Goal: Task Accomplishment & Management: Manage account settings

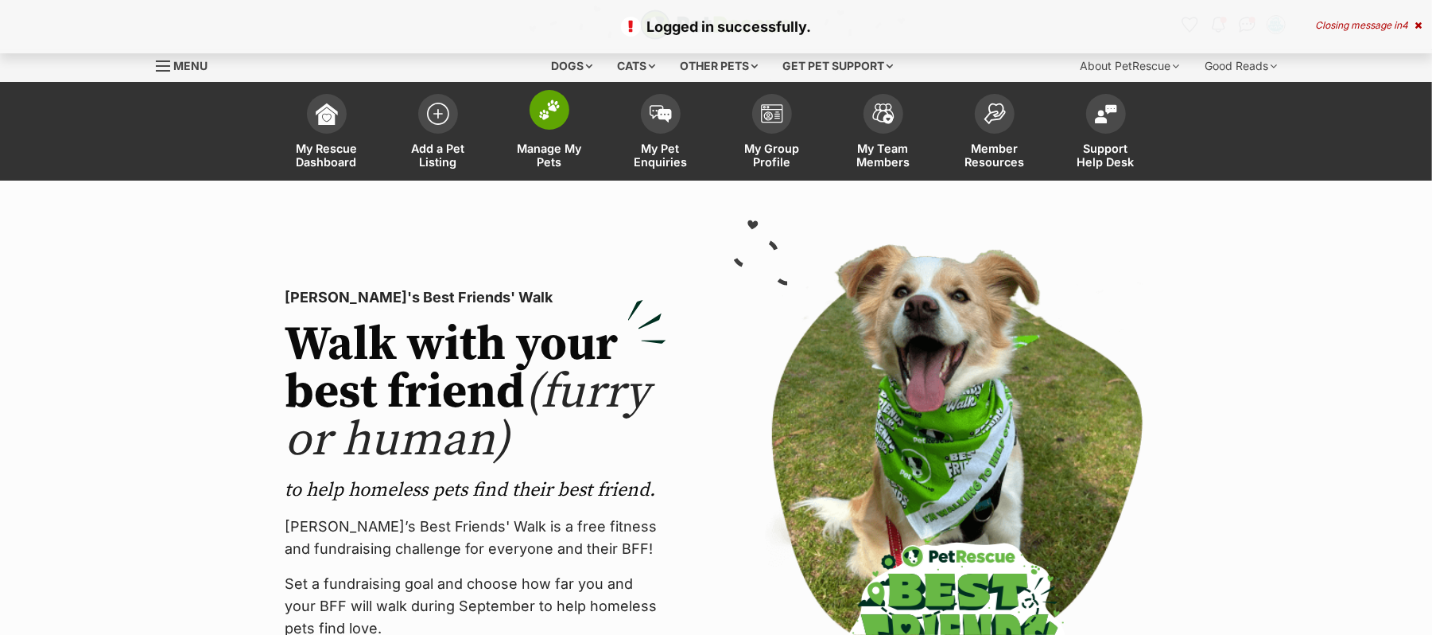
drag, startPoint x: 0, startPoint y: 0, endPoint x: 550, endPoint y: 125, distance: 564.4
click at [550, 120] on img at bounding box center [549, 109] width 22 height 21
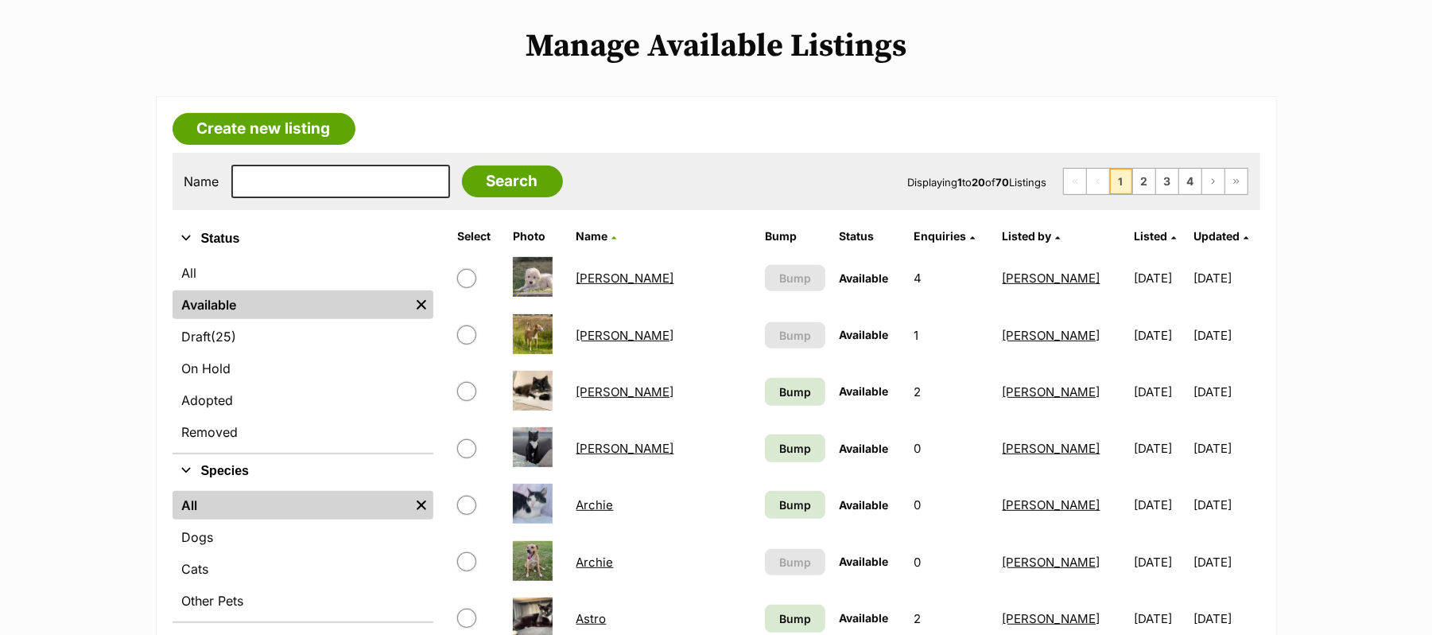
scroll to position [318, 0]
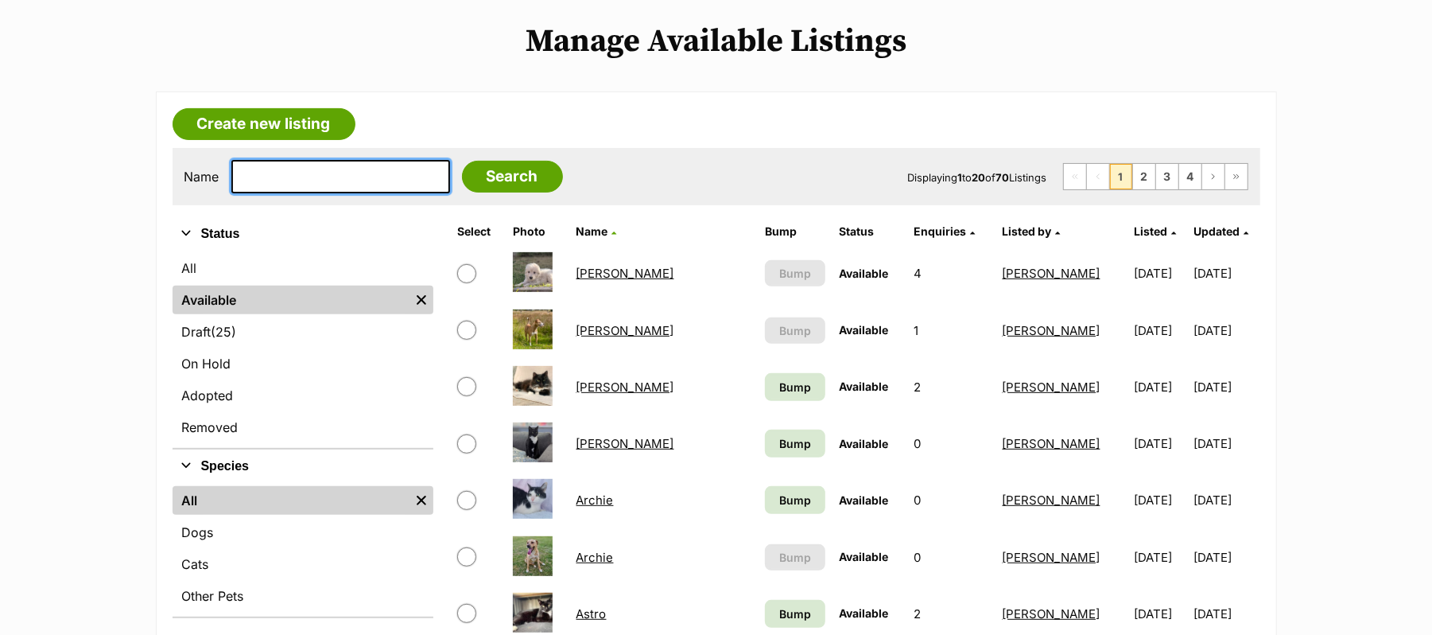
click at [265, 193] on input "text" at bounding box center [340, 176] width 219 height 33
type input "Buddy"
click at [462, 161] on input "Search" at bounding box center [512, 177] width 101 height 32
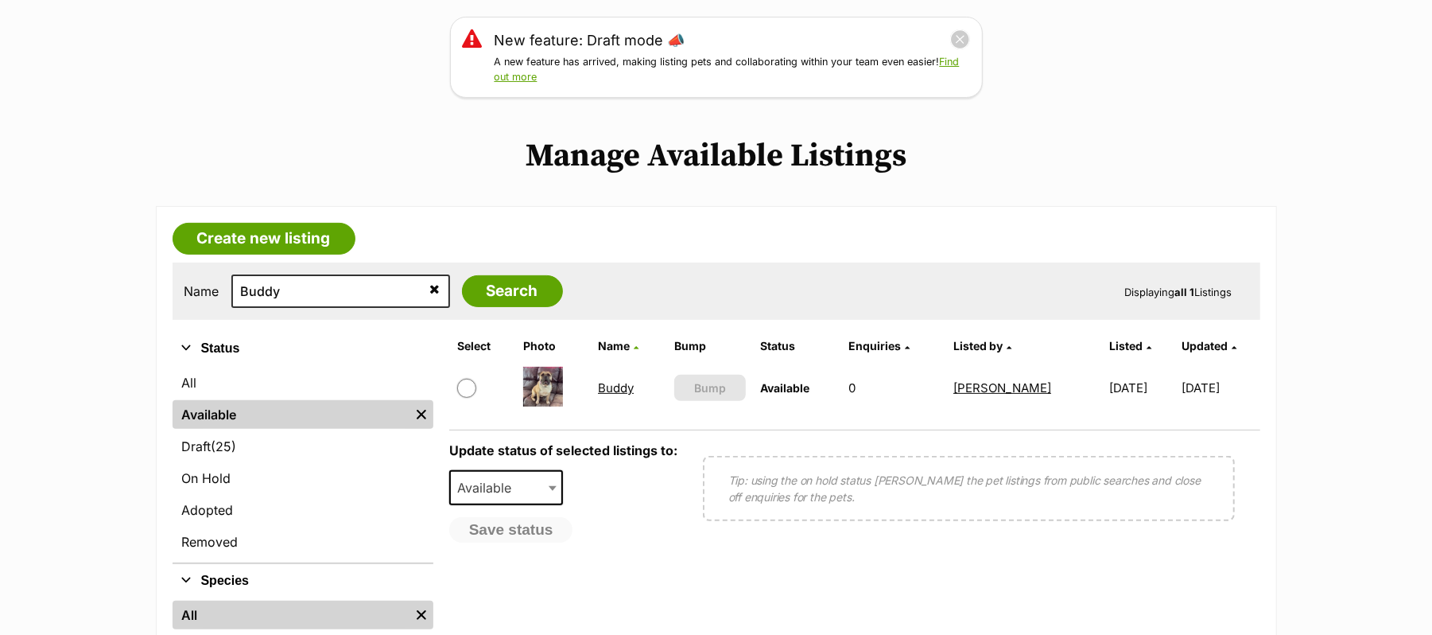
scroll to position [212, 0]
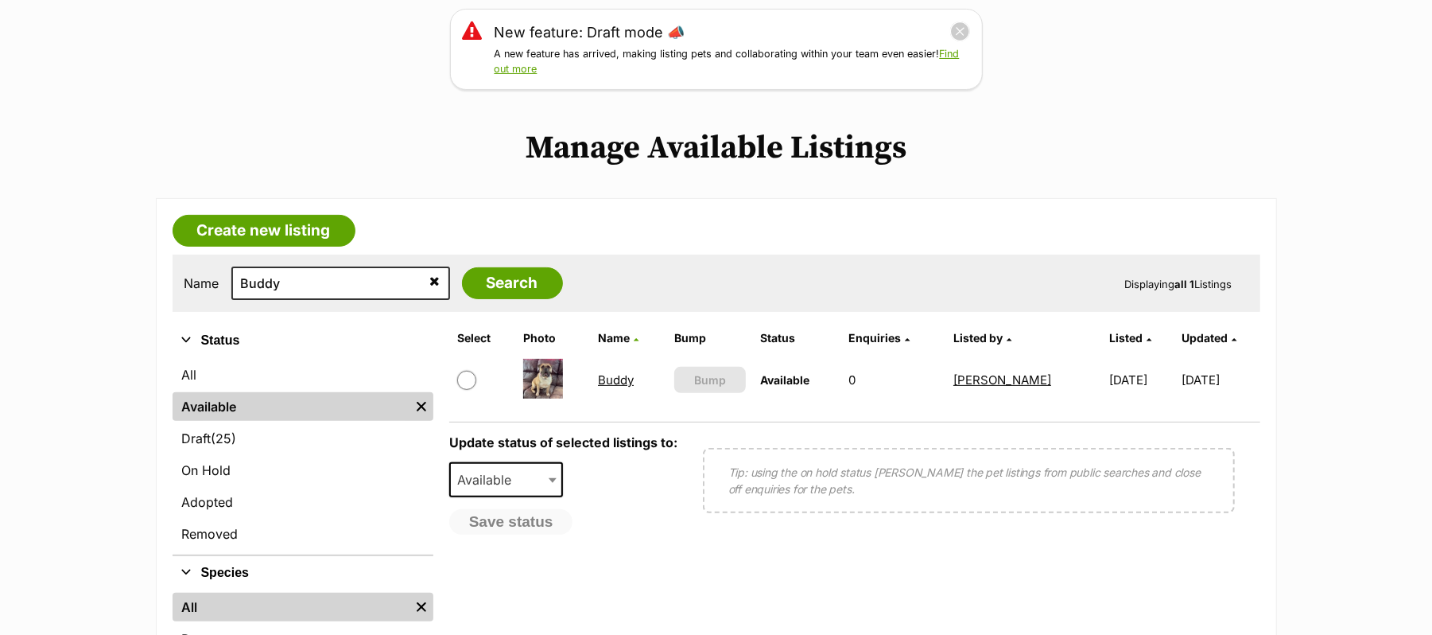
click at [602, 387] on link "Buddy" at bounding box center [616, 379] width 36 height 15
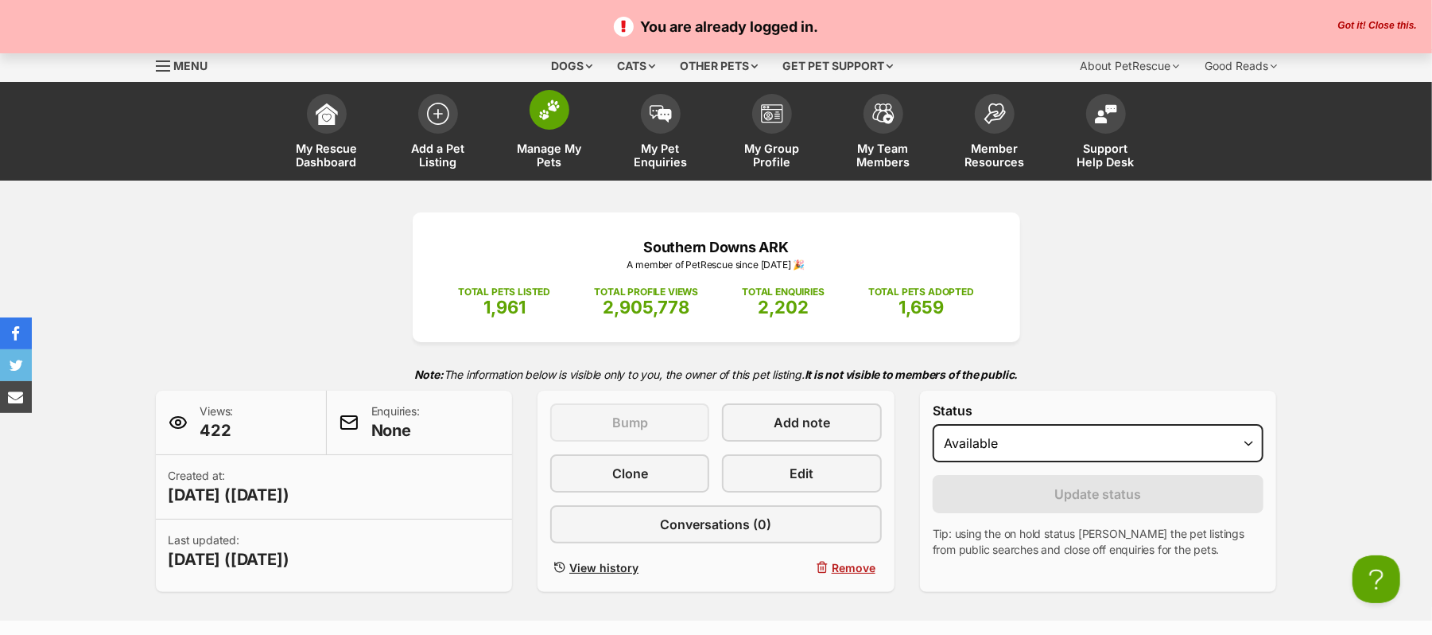
click at [552, 120] on img at bounding box center [549, 109] width 22 height 21
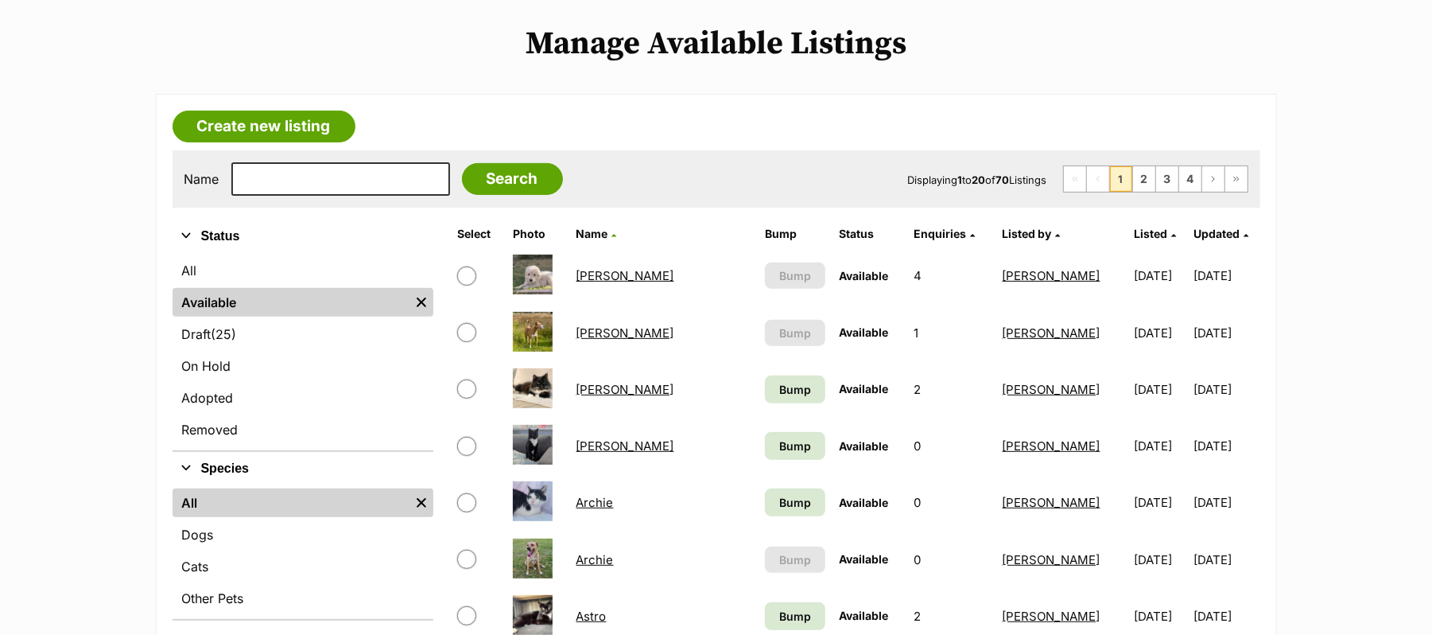
scroll to position [318, 0]
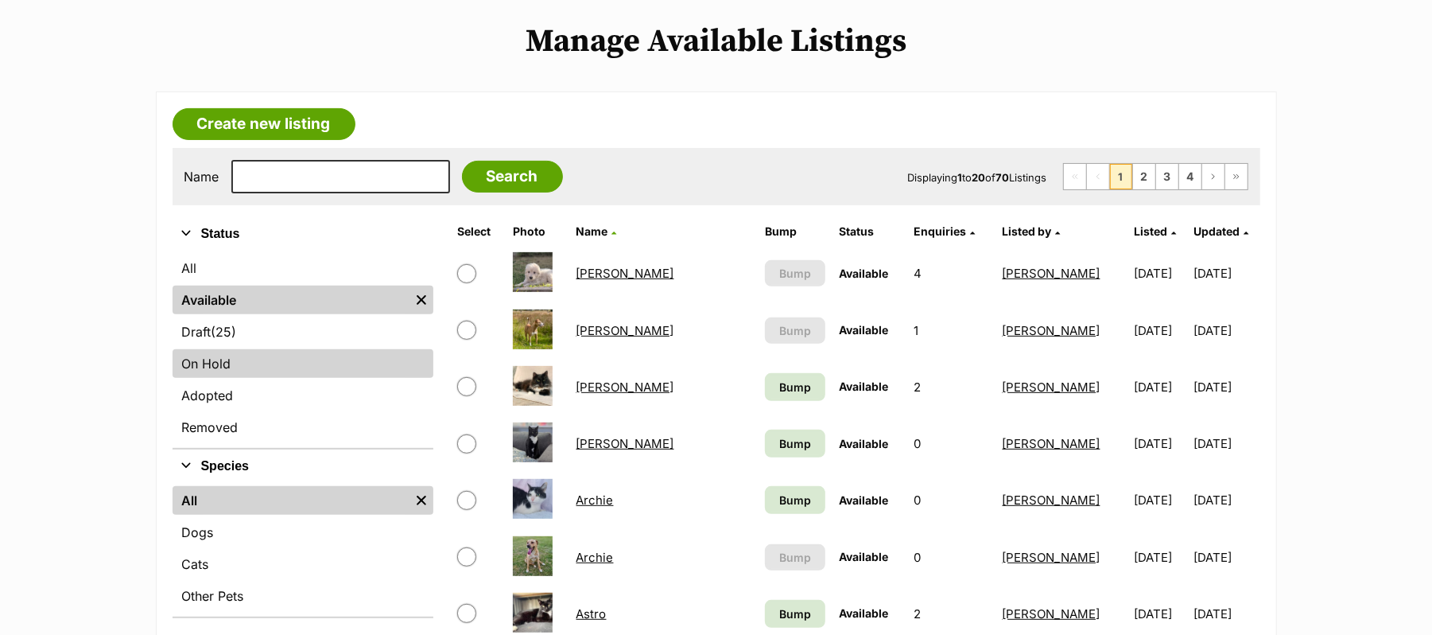
click at [227, 378] on link "On Hold" at bounding box center [303, 363] width 261 height 29
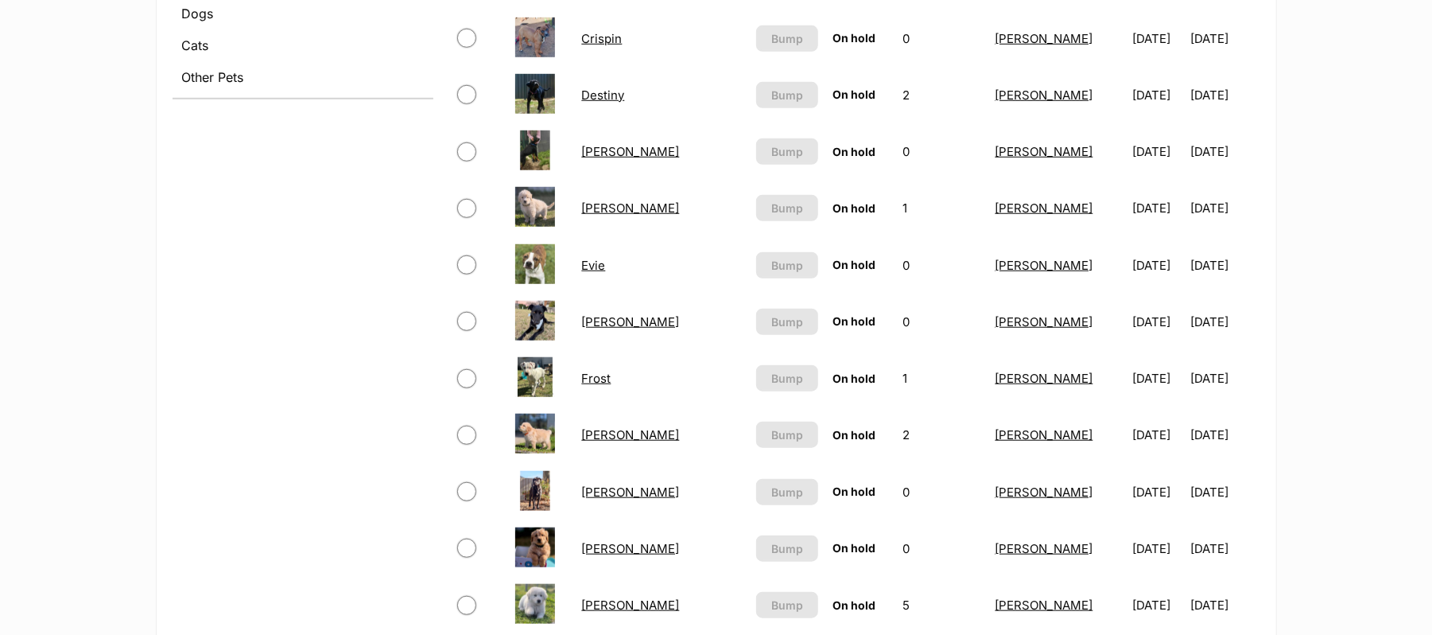
scroll to position [848, 0]
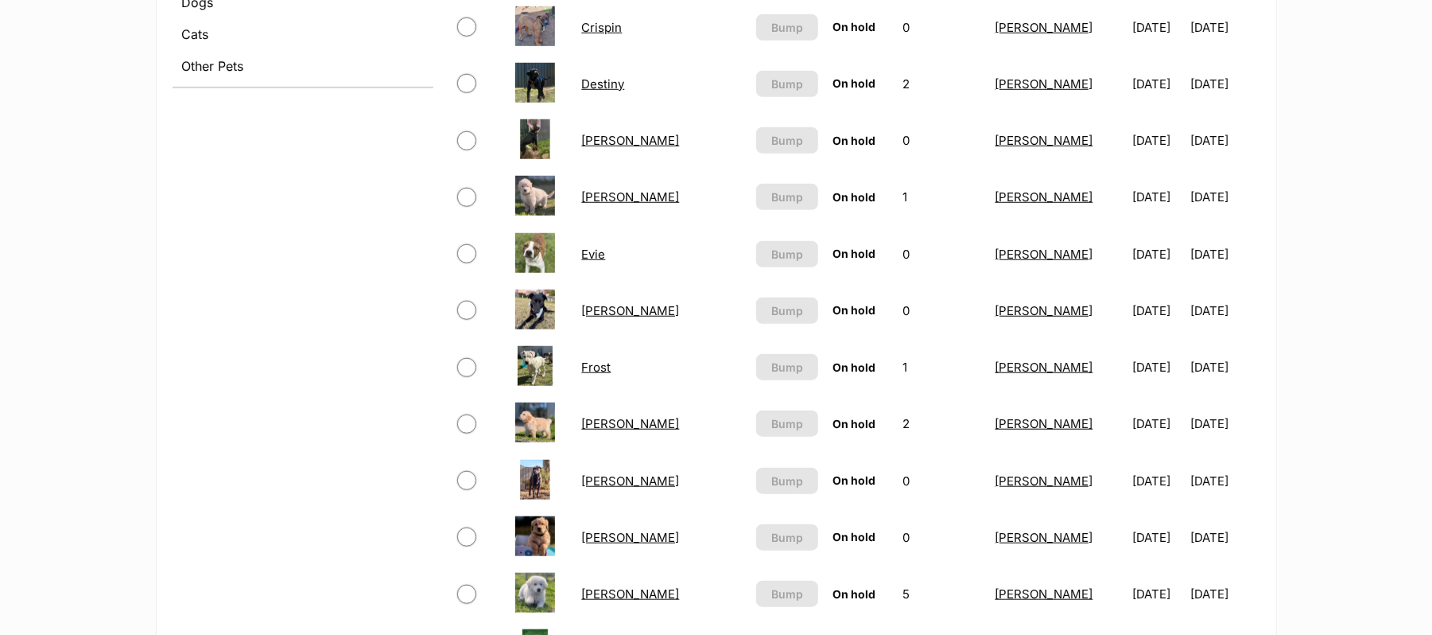
click at [608, 431] on link "[PERSON_NAME]" at bounding box center [630, 423] width 98 height 15
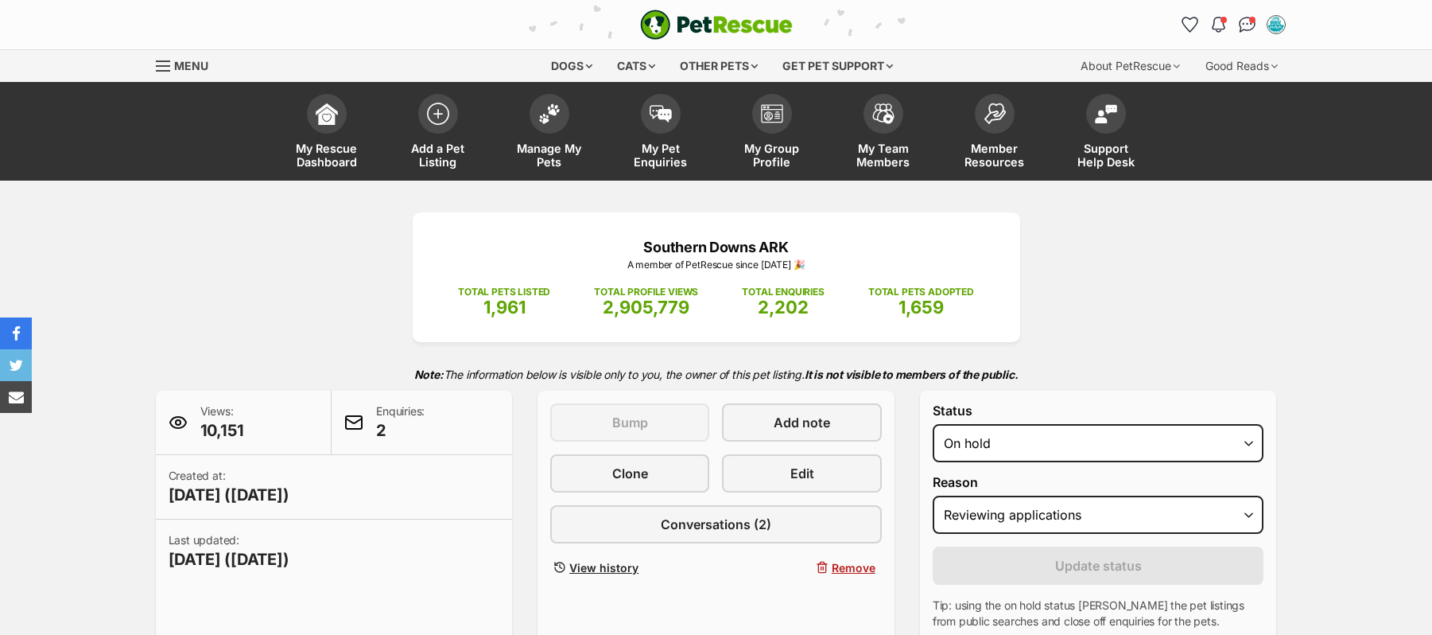
select select "reviewing_applications"
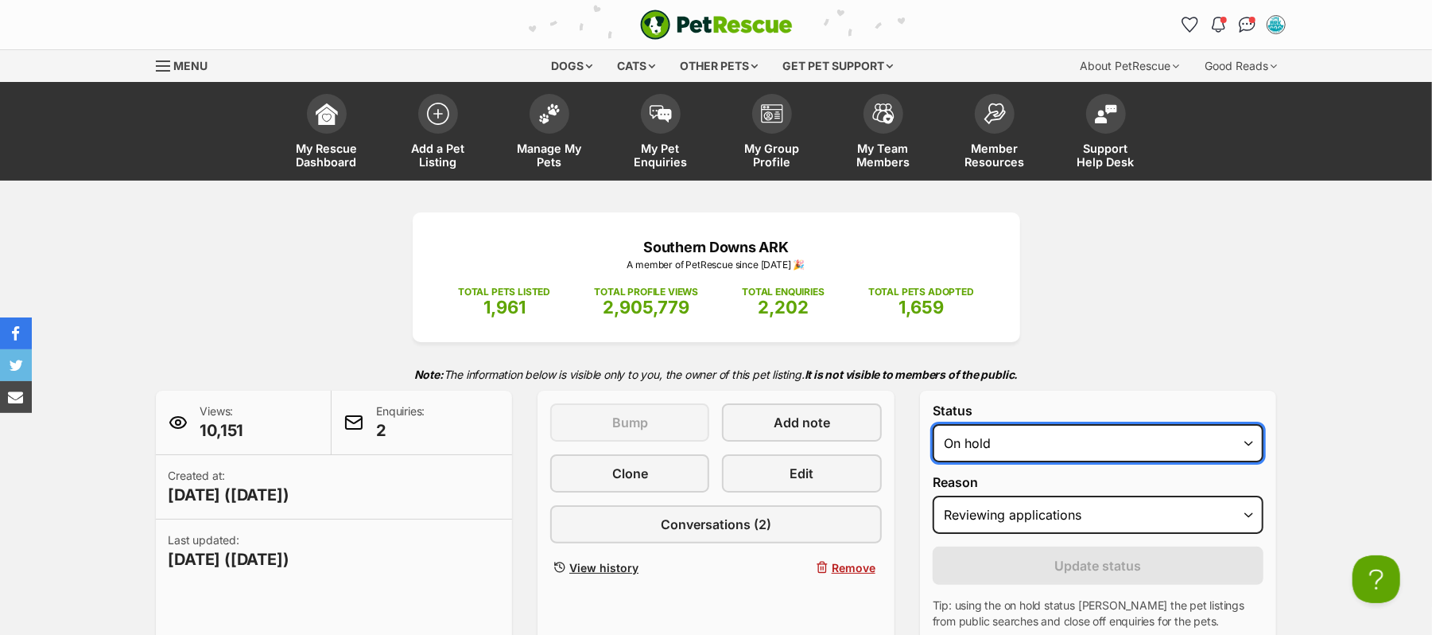
click at [1247, 462] on select "Draft - not available as listing has enquires Available On hold Adopted" at bounding box center [1099, 443] width 332 height 38
select select "active"
click at [940, 462] on select "Draft - not available as listing has enquires Available On hold Adopted" at bounding box center [1099, 443] width 332 height 38
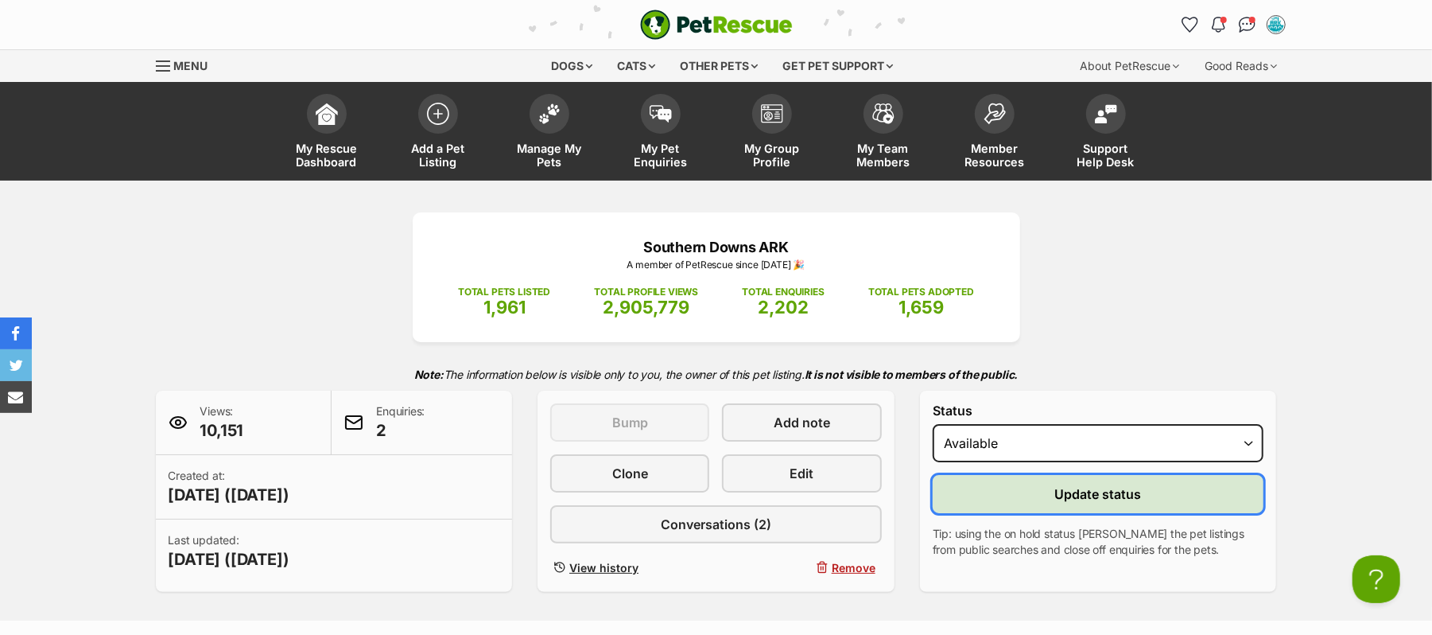
click at [1129, 503] on span "Update status" at bounding box center [1098, 493] width 87 height 19
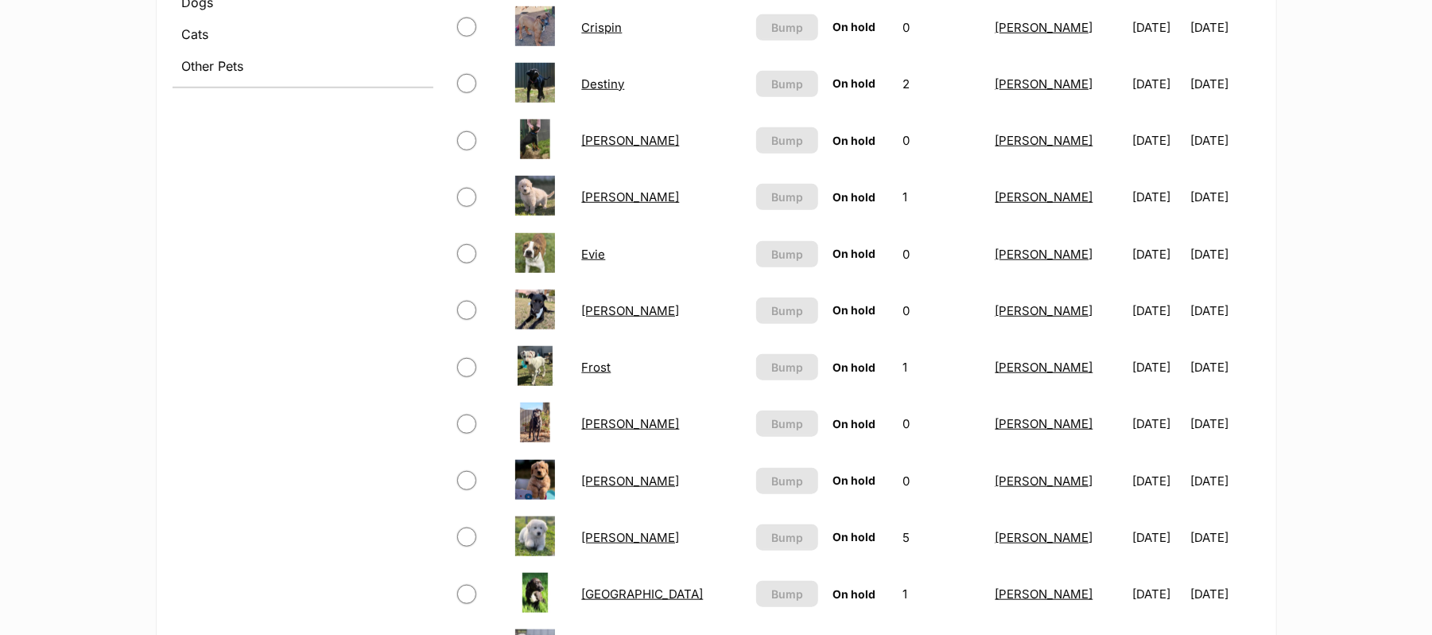
click at [604, 204] on link "Ernie" at bounding box center [630, 196] width 98 height 15
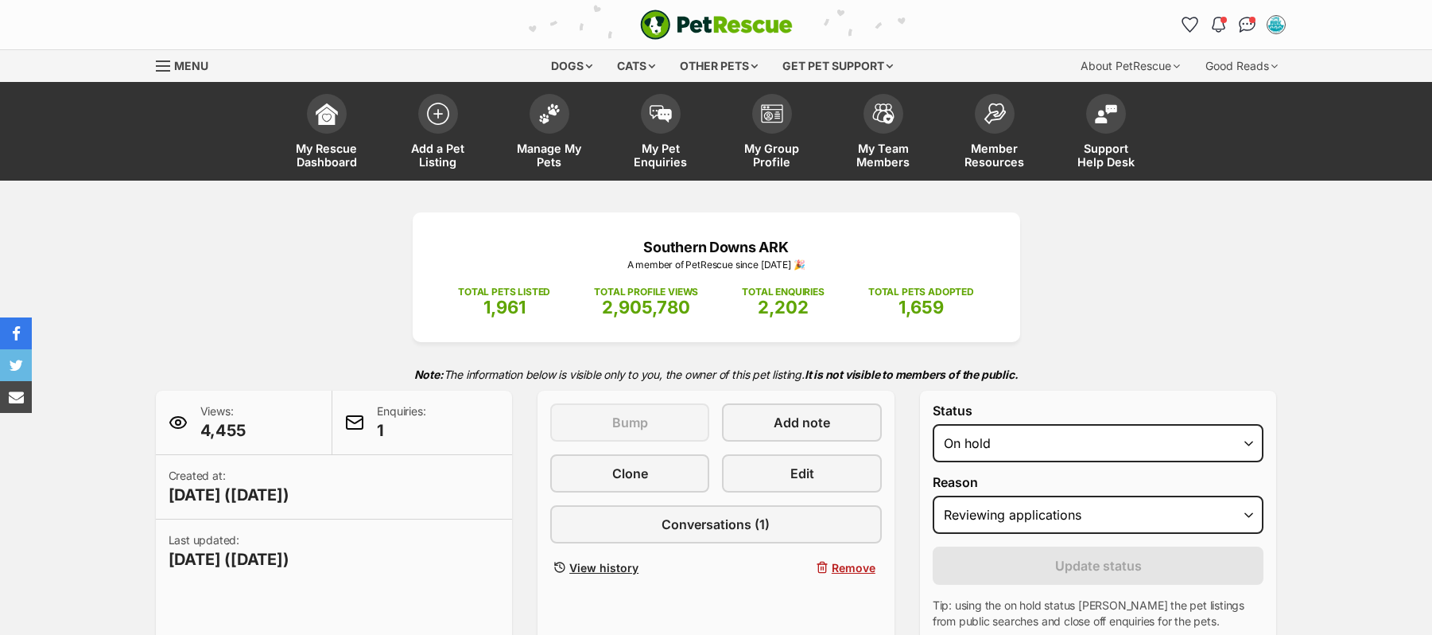
select select "reviewing_applications"
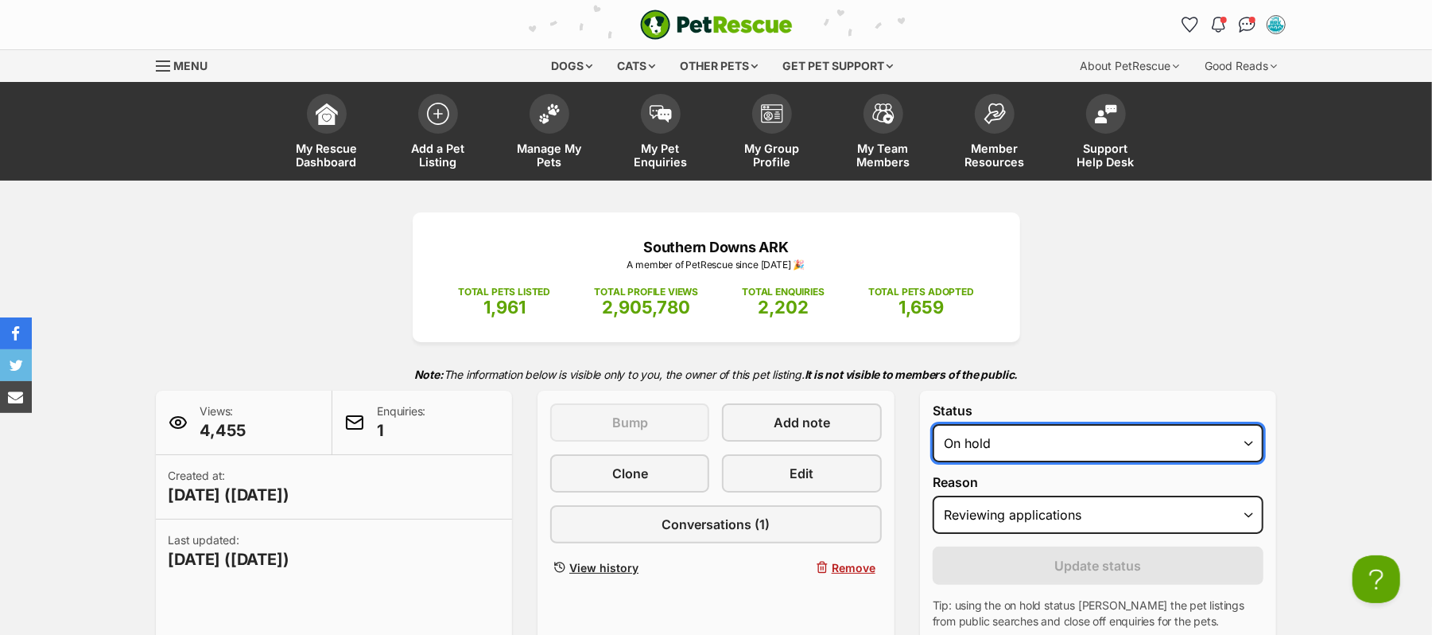
click at [1245, 462] on select "Draft - not available as listing has enquires Available On hold Adopted" at bounding box center [1099, 443] width 332 height 38
select select "active"
click at [940, 462] on select "Draft - not available as listing has enquires Available On hold Adopted" at bounding box center [1099, 443] width 332 height 38
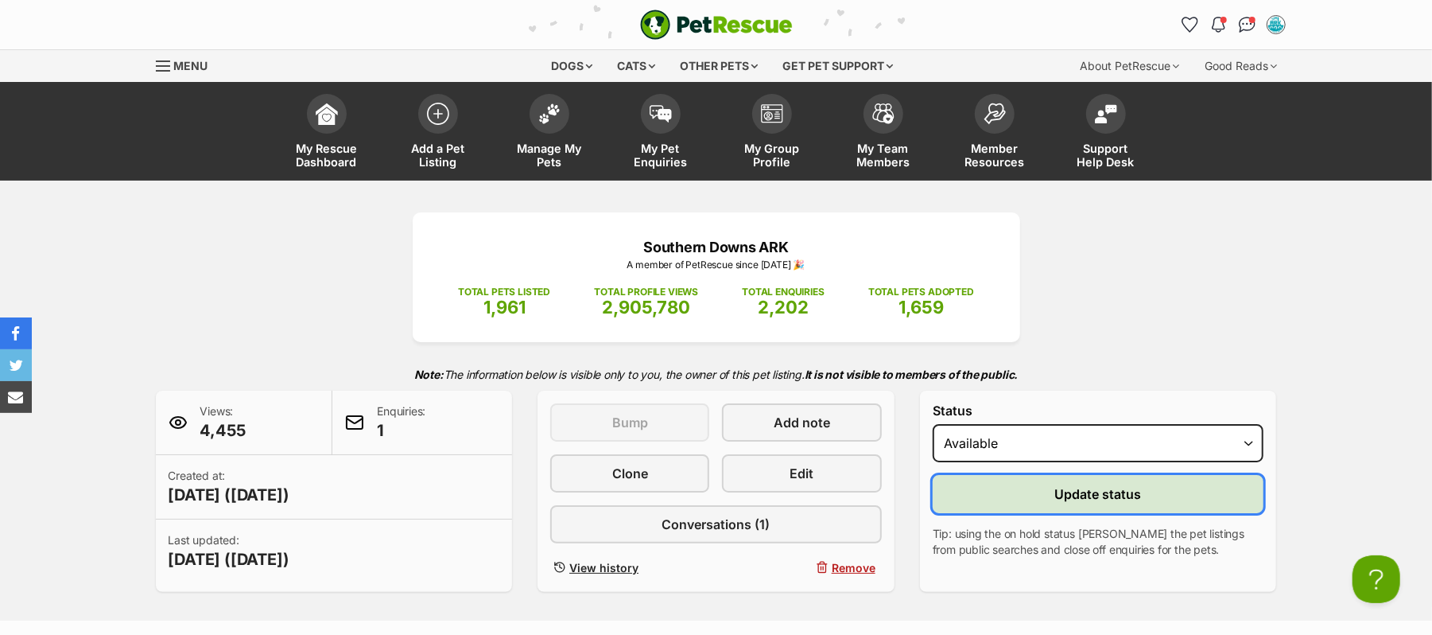
click at [1107, 503] on span "Update status" at bounding box center [1098, 493] width 87 height 19
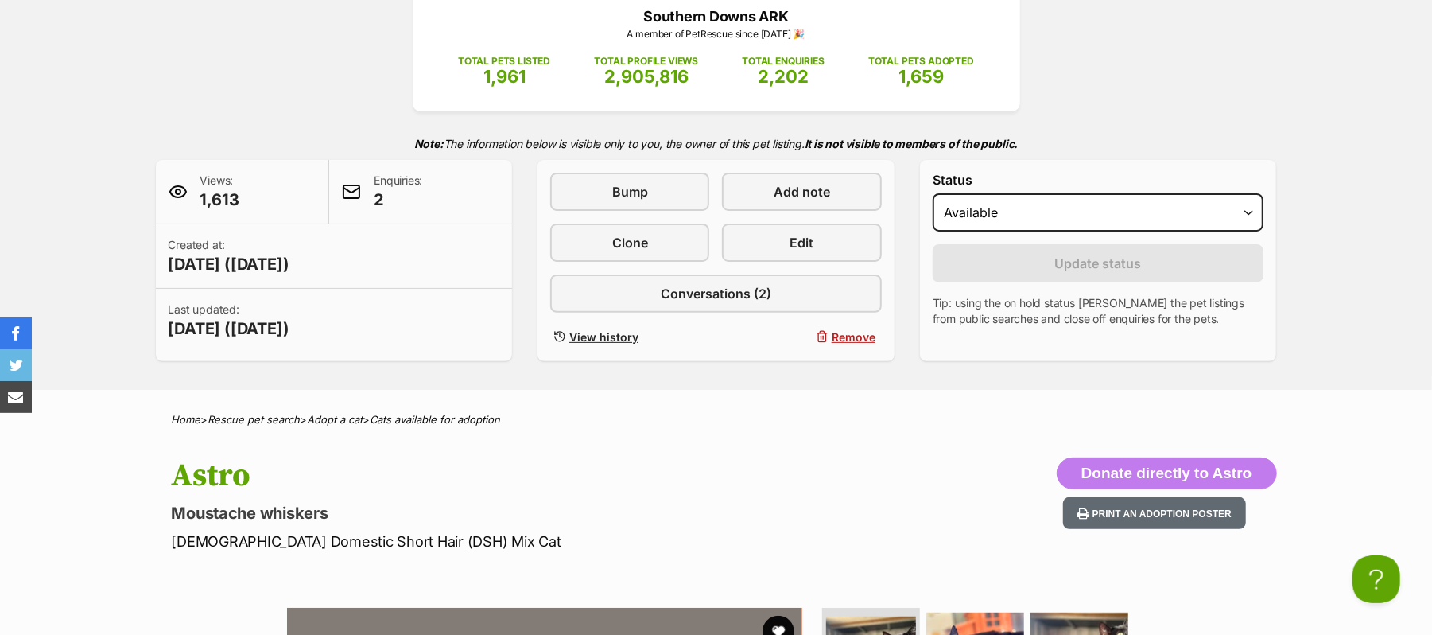
scroll to position [212, 0]
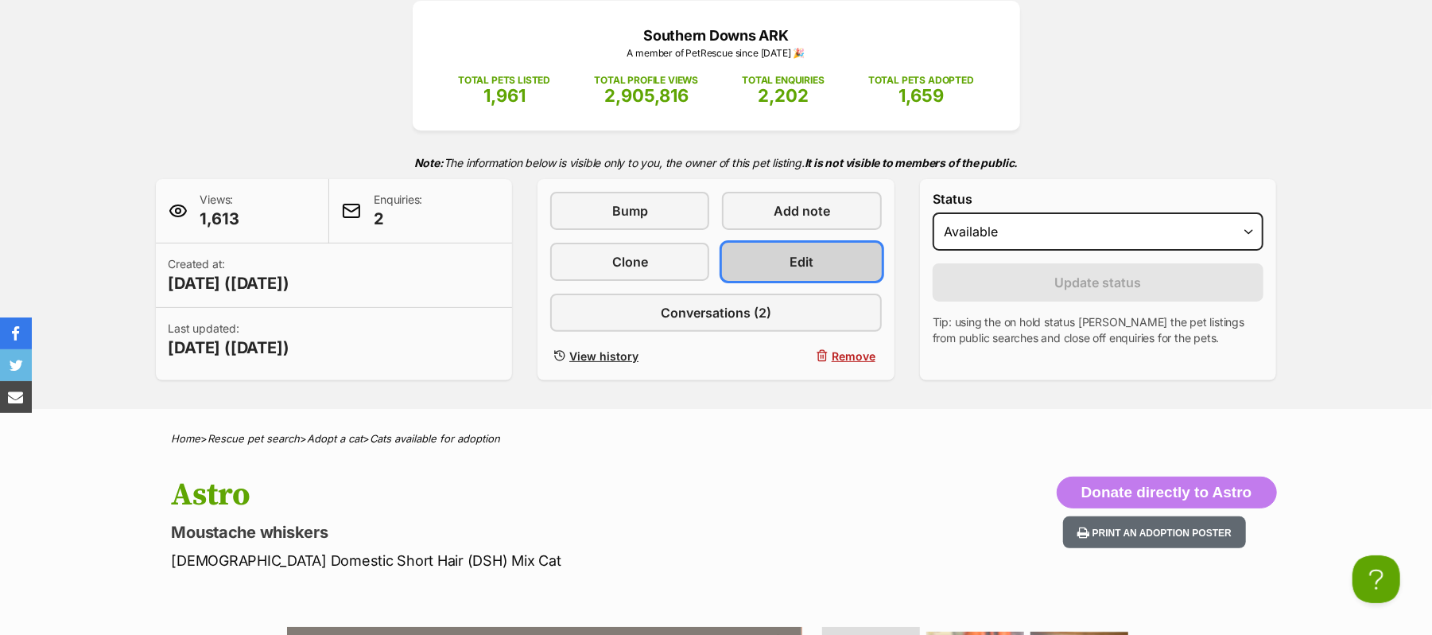
drag, startPoint x: 787, startPoint y: 313, endPoint x: 789, endPoint y: 335, distance: 21.6
click at [791, 271] on span "Edit" at bounding box center [803, 261] width 24 height 19
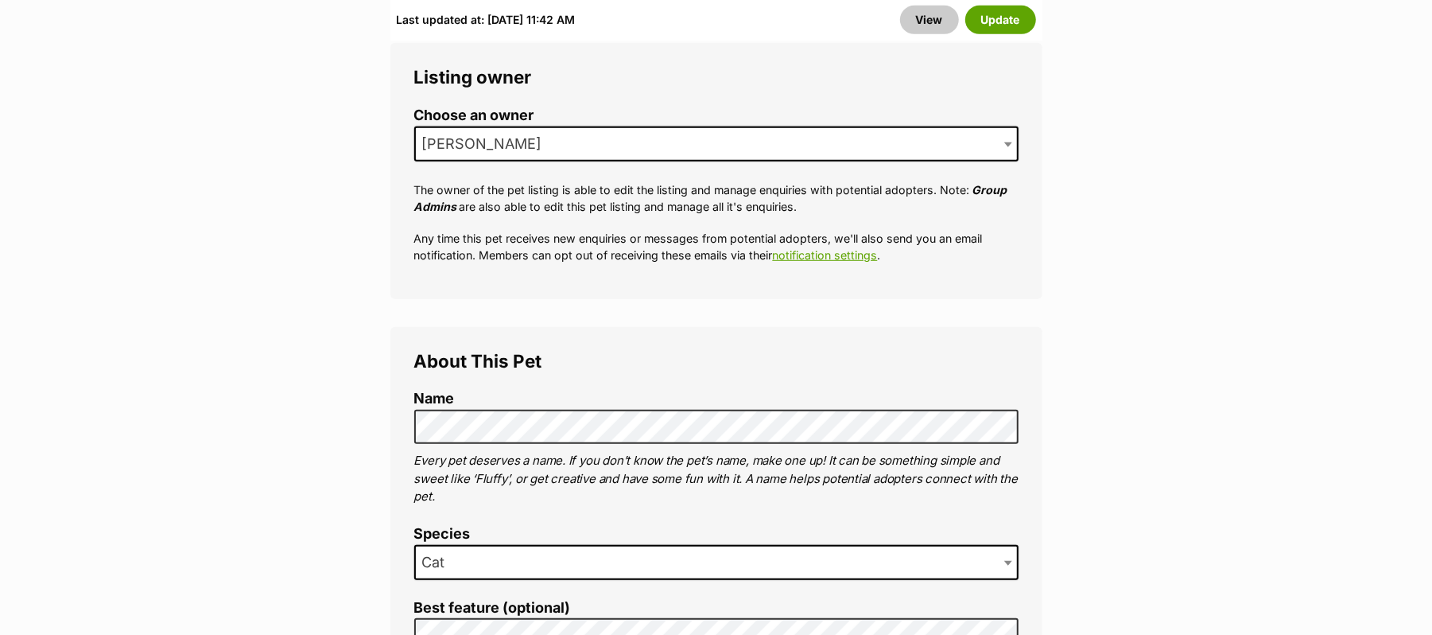
scroll to position [636, 0]
